Goal: Communication & Community: Answer question/provide support

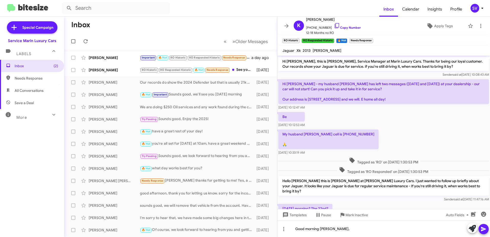
scroll to position [54, 0]
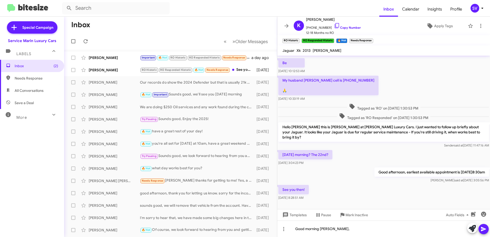
click at [20, 164] on div "Inbox (2) Needs Response All Conversations Save a Deal More Important 🔥 Hot App…" at bounding box center [32, 131] width 64 height 142
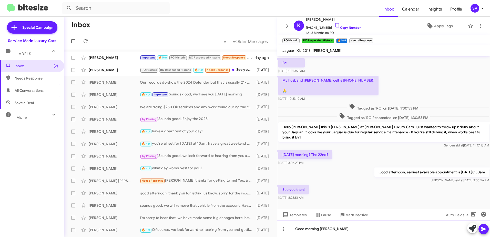
click at [355, 231] on div "Good morning [PERSON_NAME]," at bounding box center [383, 229] width 213 height 16
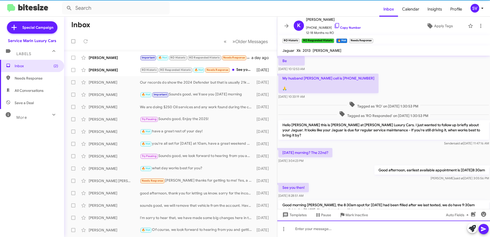
scroll to position [78, 0]
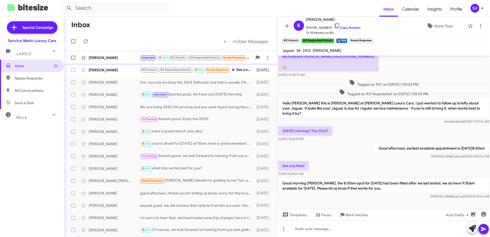
click at [118, 59] on div "[PERSON_NAME]" at bounding box center [114, 57] width 51 height 5
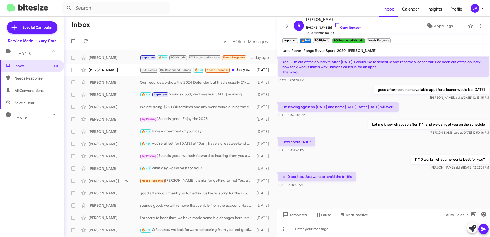
click at [326, 229] on div at bounding box center [383, 229] width 213 height 16
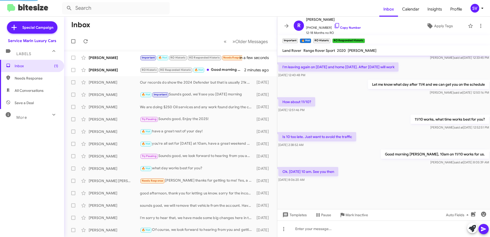
scroll to position [241, 0]
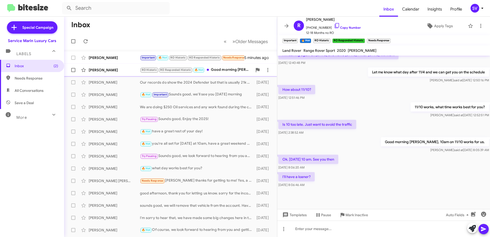
click at [223, 69] on div "RO Historic RO Responded Historic 🔥 Hot Good morning [PERSON_NAME], the 8:30am …" at bounding box center [196, 70] width 113 height 6
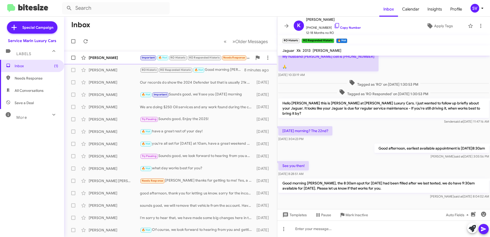
click at [122, 56] on div "[PERSON_NAME]" at bounding box center [114, 57] width 51 height 5
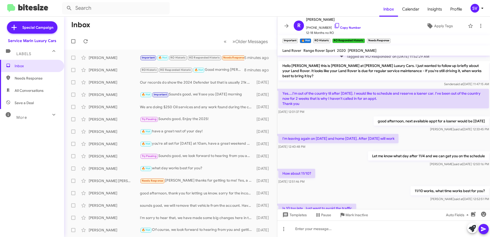
scroll to position [357, 0]
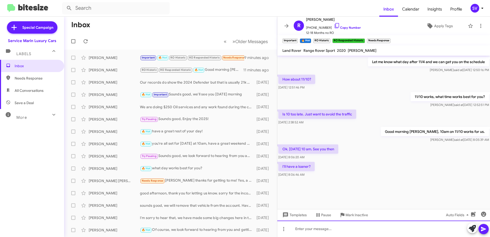
click at [333, 231] on div at bounding box center [383, 229] width 213 height 16
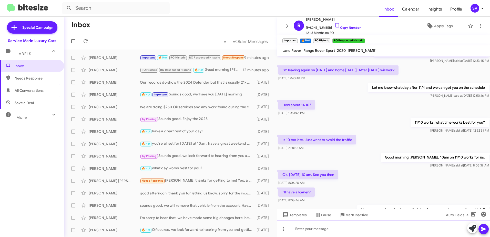
scroll to position [376, 0]
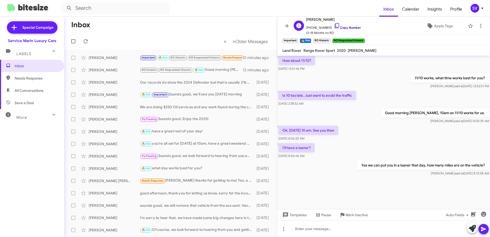
click at [337, 27] on link "Copy Number" at bounding box center [347, 28] width 27 height 4
click at [115, 60] on div "[PERSON_NAME]" at bounding box center [114, 57] width 51 height 5
